Goal: Task Accomplishment & Management: Manage account settings

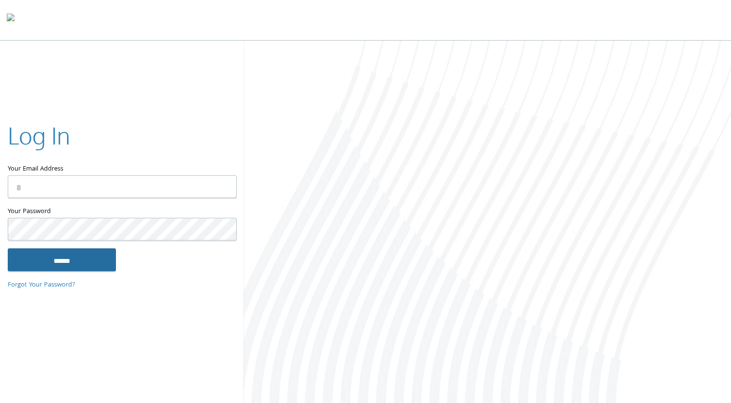
type input "**********"
click at [97, 267] on input "******" at bounding box center [62, 259] width 108 height 23
